Goal: Information Seeking & Learning: Learn about a topic

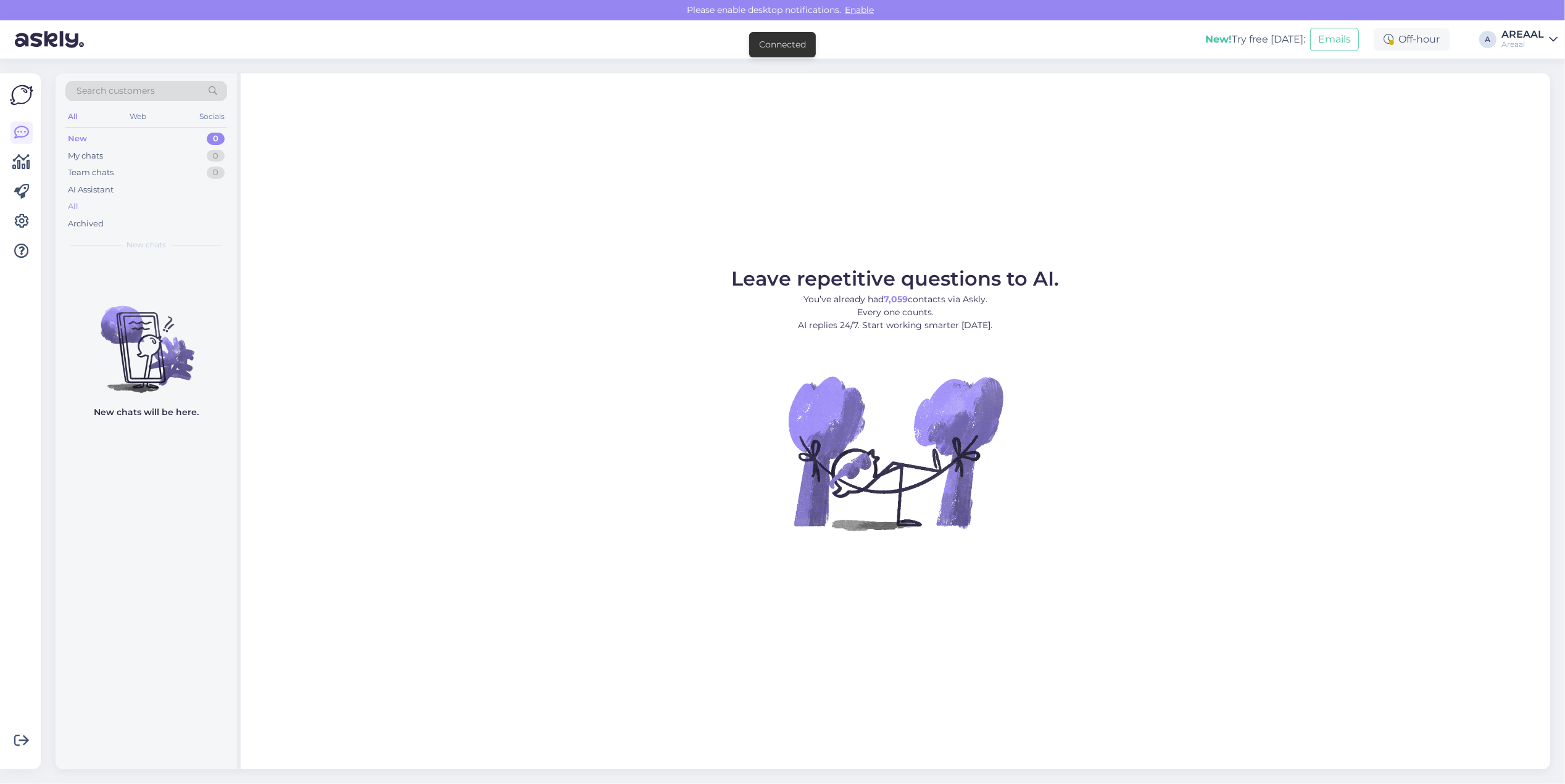
click at [102, 209] on div "All" at bounding box center [146, 206] width 162 height 17
click at [176, 202] on div "All" at bounding box center [146, 206] width 162 height 17
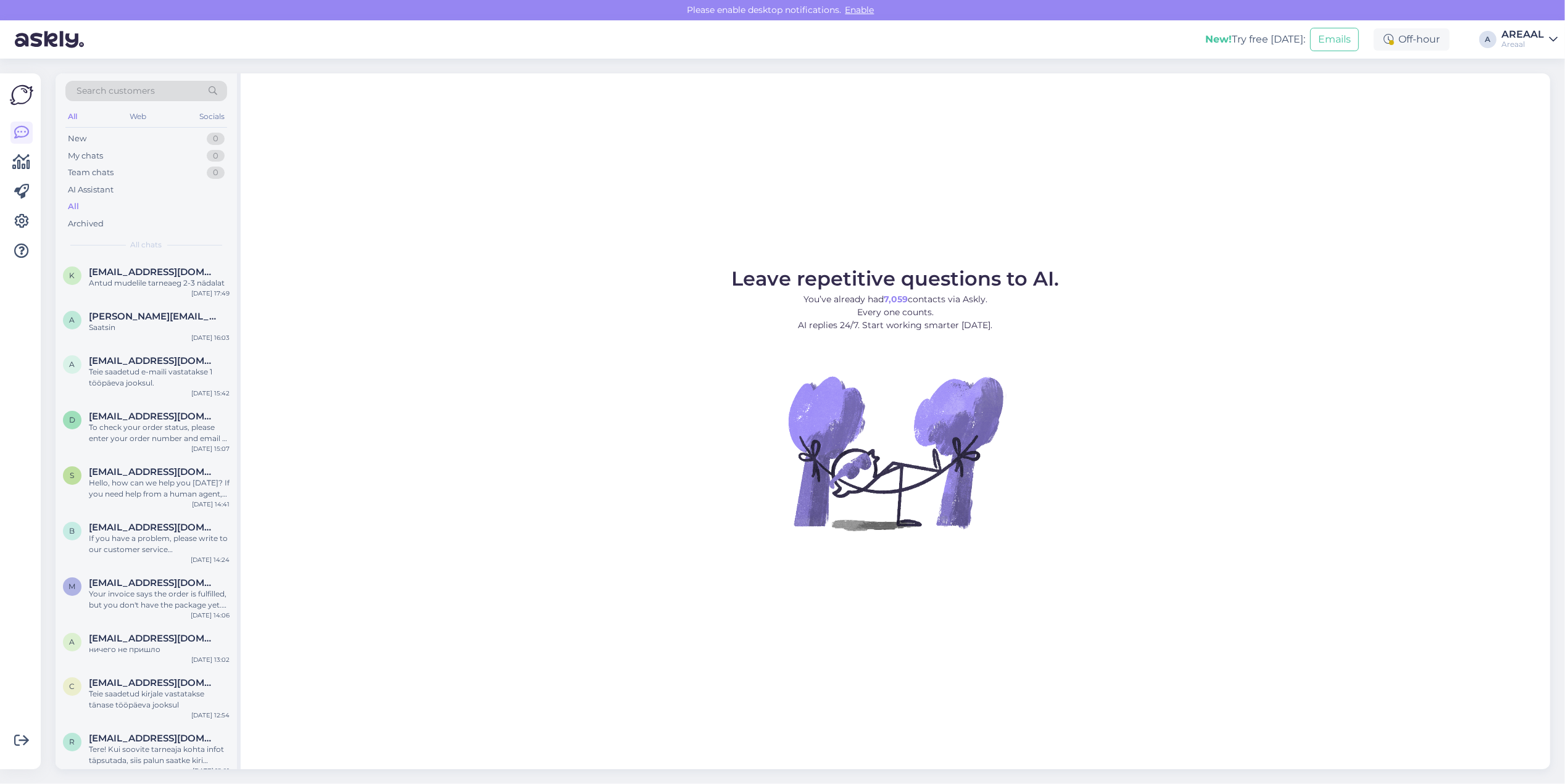
click at [424, 282] on figure "Leave repetitive questions to AI. You’ve already had 7,059 contacts via Askly. …" at bounding box center [896, 416] width 1288 height 295
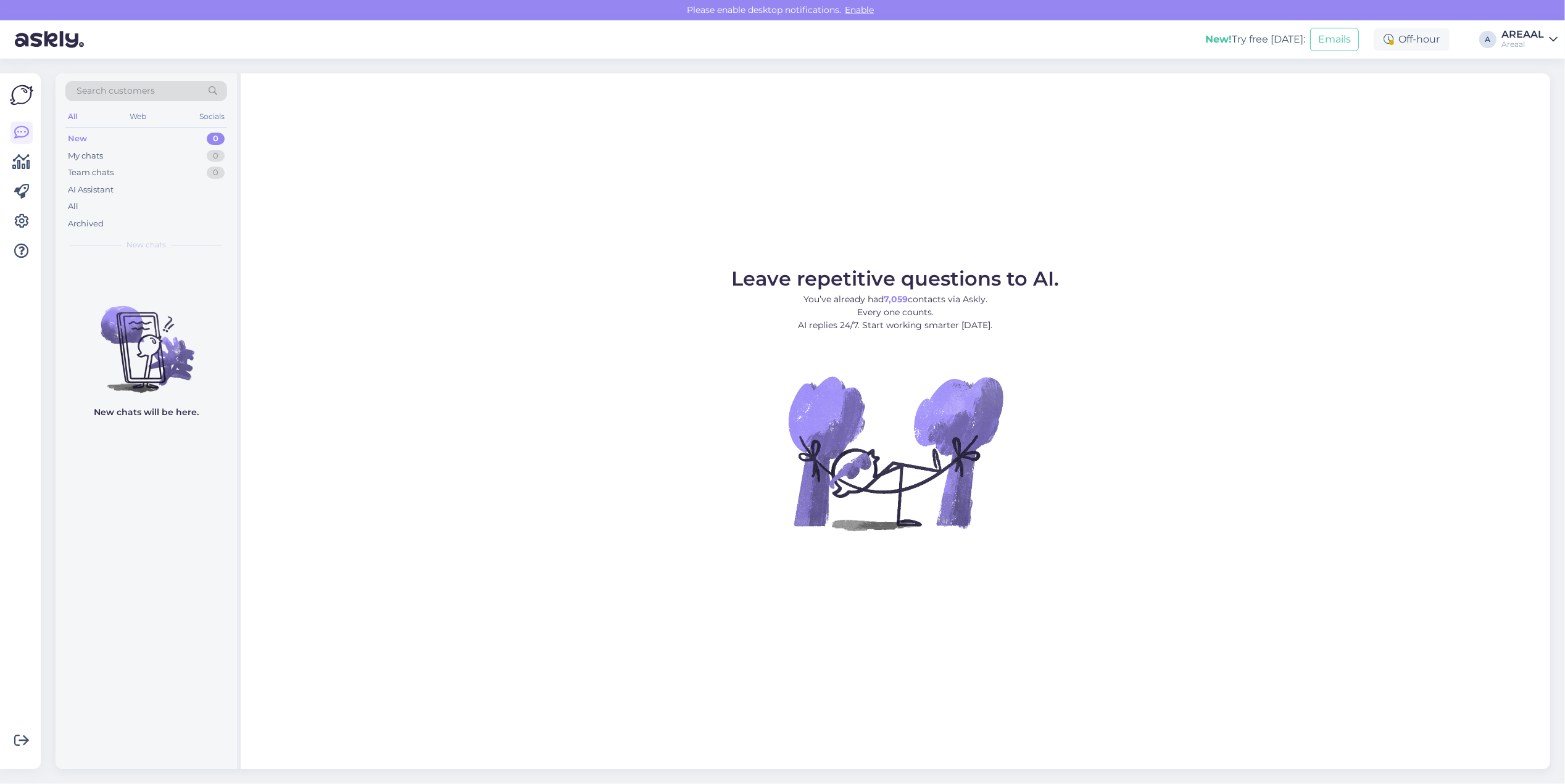
click at [1146, 247] on div "Leave repetitive questions to AI. You’ve already had 7,059 contacts via Askly. …" at bounding box center [895, 421] width 1309 height 696
